Goal: Task Accomplishment & Management: Use online tool/utility

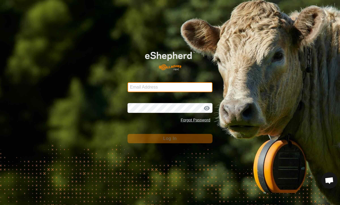
type input "[EMAIL_ADDRESS][DOMAIN_NAME]"
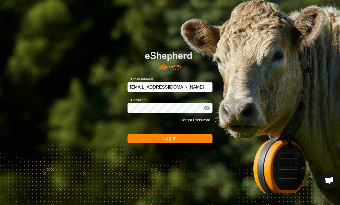
click at [177, 138] on button "Log In" at bounding box center [170, 138] width 85 height 9
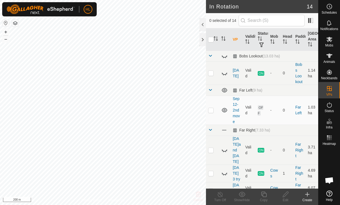
checkbox input "true"
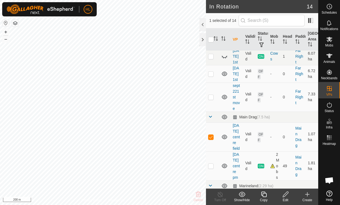
scroll to position [137, 0]
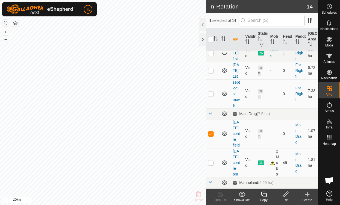
click at [285, 194] on icon at bounding box center [286, 194] width 7 height 7
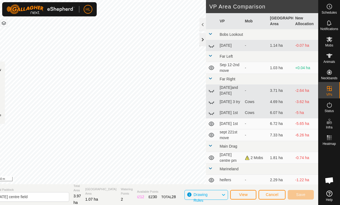
click at [201, 41] on div at bounding box center [203, 39] width 7 height 13
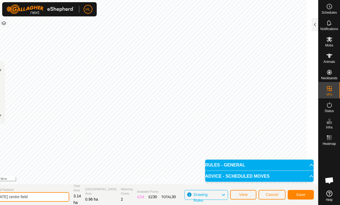
click at [20, 196] on input "sept 22 centre field" at bounding box center [31, 197] width 76 height 10
type input "[DATE][GEOGRAPHIC_DATA]"
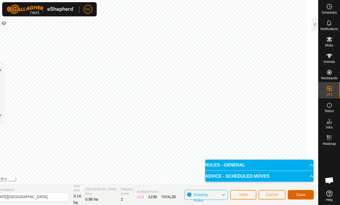
click at [305, 193] on span "Save" at bounding box center [300, 194] width 9 height 4
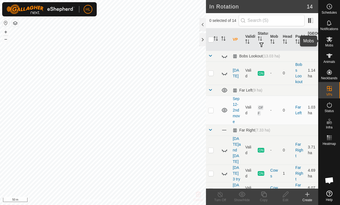
click at [329, 40] on icon at bounding box center [330, 39] width 6 height 5
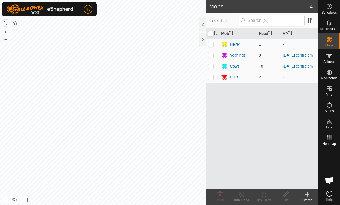
click at [211, 54] on p-checkbox at bounding box center [210, 55] width 5 height 4
checkbox input "true"
click at [211, 68] on p-checkbox at bounding box center [210, 66] width 5 height 4
checkbox input "true"
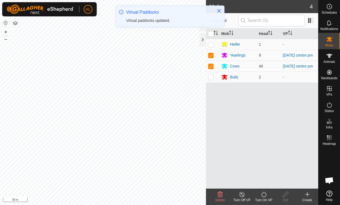
click at [265, 196] on icon at bounding box center [264, 194] width 7 height 7
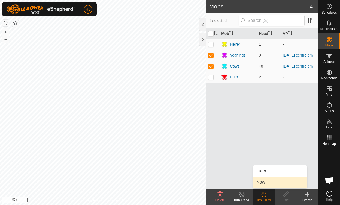
click at [258, 184] on link "Now" at bounding box center [280, 181] width 54 height 11
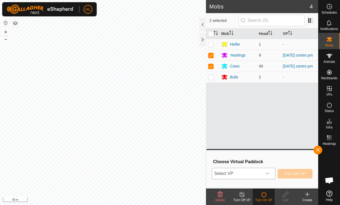
click at [269, 173] on icon "dropdown trigger" at bounding box center [268, 173] width 4 height 4
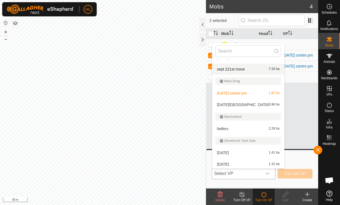
scroll to position [102, 0]
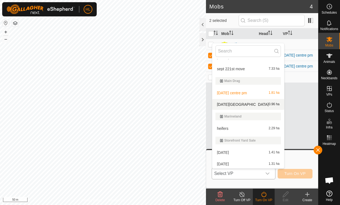
click at [239, 103] on li "sept 23 1st centre field 0.96 ha" at bounding box center [248, 104] width 72 height 11
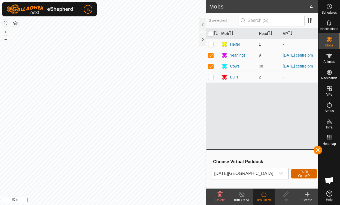
click at [298, 172] on span "Turn On VP" at bounding box center [304, 173] width 13 height 9
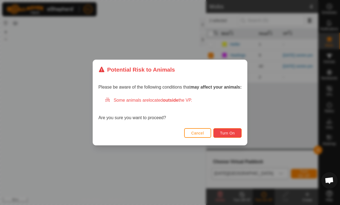
click at [229, 132] on span "Turn On" at bounding box center [227, 133] width 15 height 4
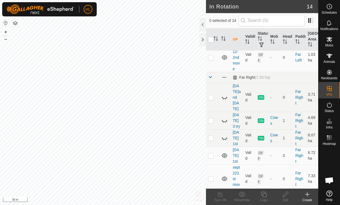
scroll to position [58, 0]
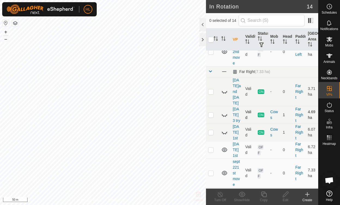
click at [223, 111] on icon at bounding box center [224, 114] width 7 height 7
click at [223, 112] on icon at bounding box center [224, 114] width 5 height 4
click at [224, 129] on icon at bounding box center [224, 132] width 7 height 7
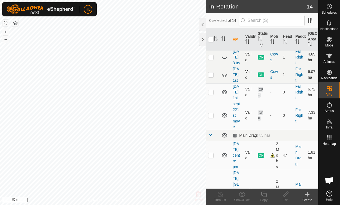
scroll to position [117, 0]
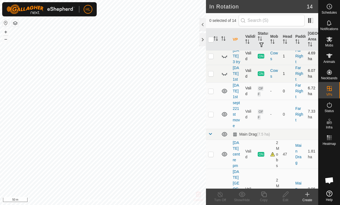
click at [224, 89] on icon at bounding box center [224, 91] width 5 height 4
click at [223, 88] on icon at bounding box center [224, 91] width 7 height 7
click at [225, 112] on icon at bounding box center [224, 114] width 5 height 4
click at [225, 111] on icon at bounding box center [224, 114] width 7 height 7
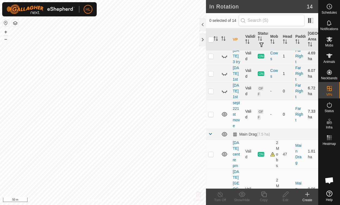
click at [225, 112] on icon at bounding box center [224, 114] width 5 height 4
click at [225, 111] on icon at bounding box center [224, 114] width 7 height 7
click at [216, 100] on td at bounding box center [212, 114] width 13 height 29
click at [224, 111] on icon at bounding box center [224, 114] width 7 height 7
click at [209, 112] on p-checkbox at bounding box center [210, 114] width 5 height 4
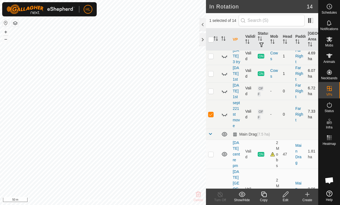
checkbox input "false"
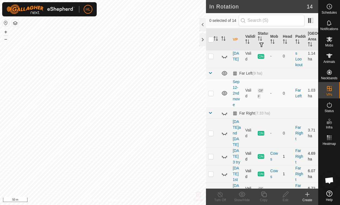
scroll to position [0, 0]
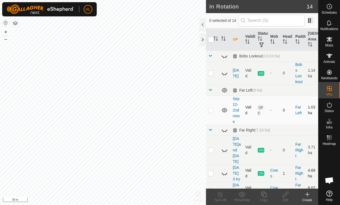
checkbox input "true"
checkbox input "false"
